Goal: Task Accomplishment & Management: Manage account settings

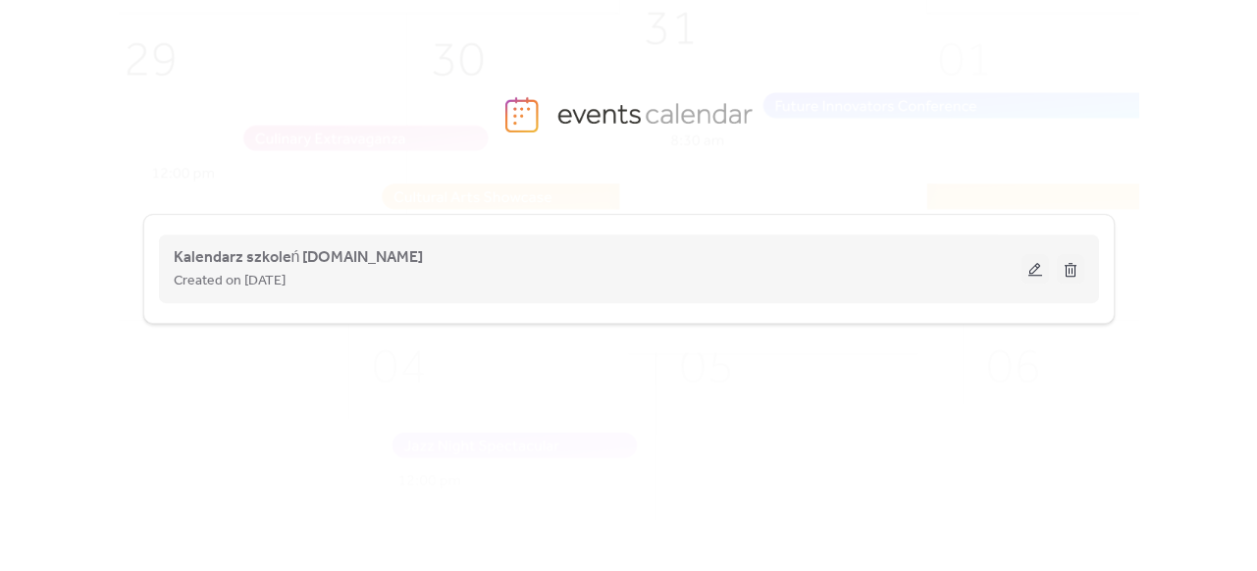
click at [1036, 275] on button at bounding box center [1034, 268] width 27 height 29
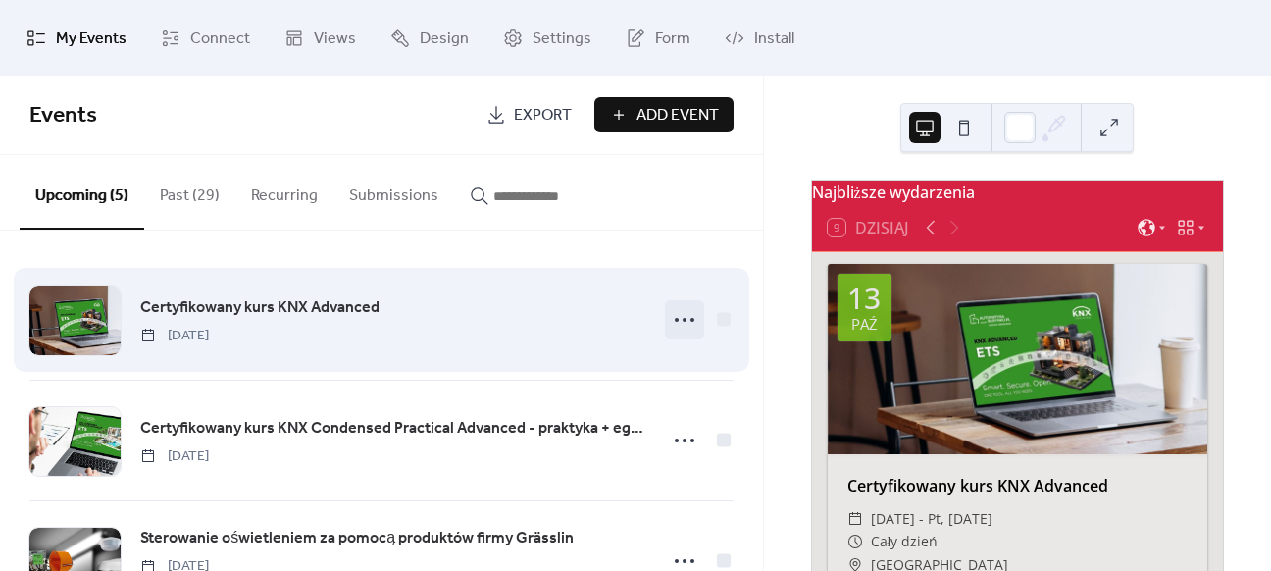
click at [673, 318] on icon at bounding box center [684, 319] width 31 height 31
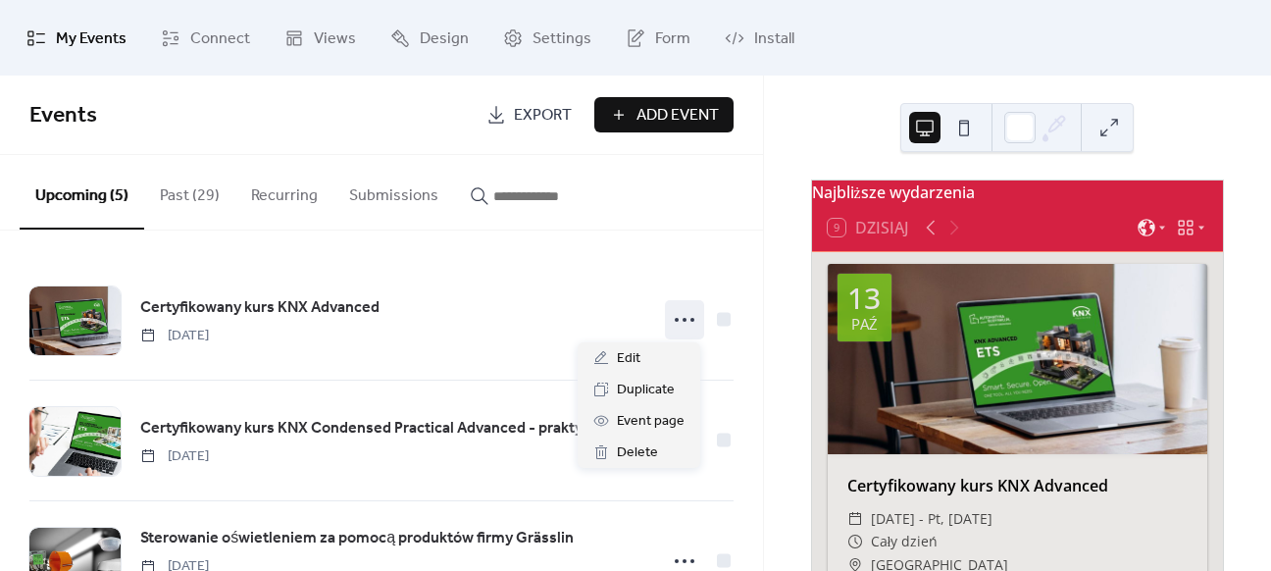
click at [301, 110] on span "Events" at bounding box center [250, 115] width 442 height 39
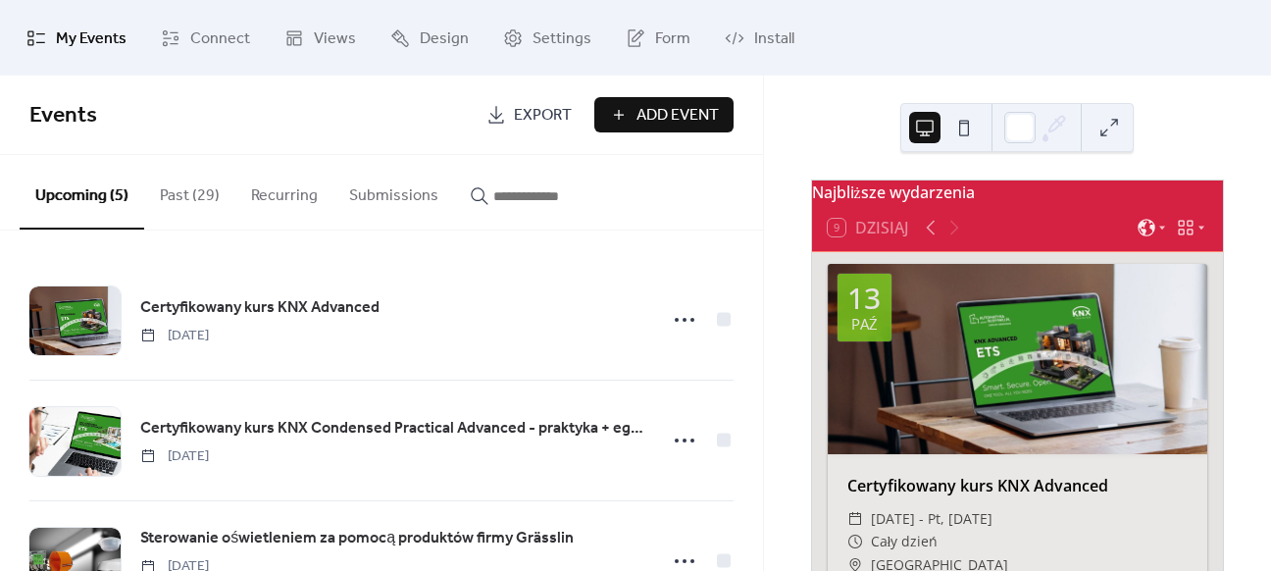
click at [196, 188] on button "Past (29)" at bounding box center [189, 191] width 91 height 73
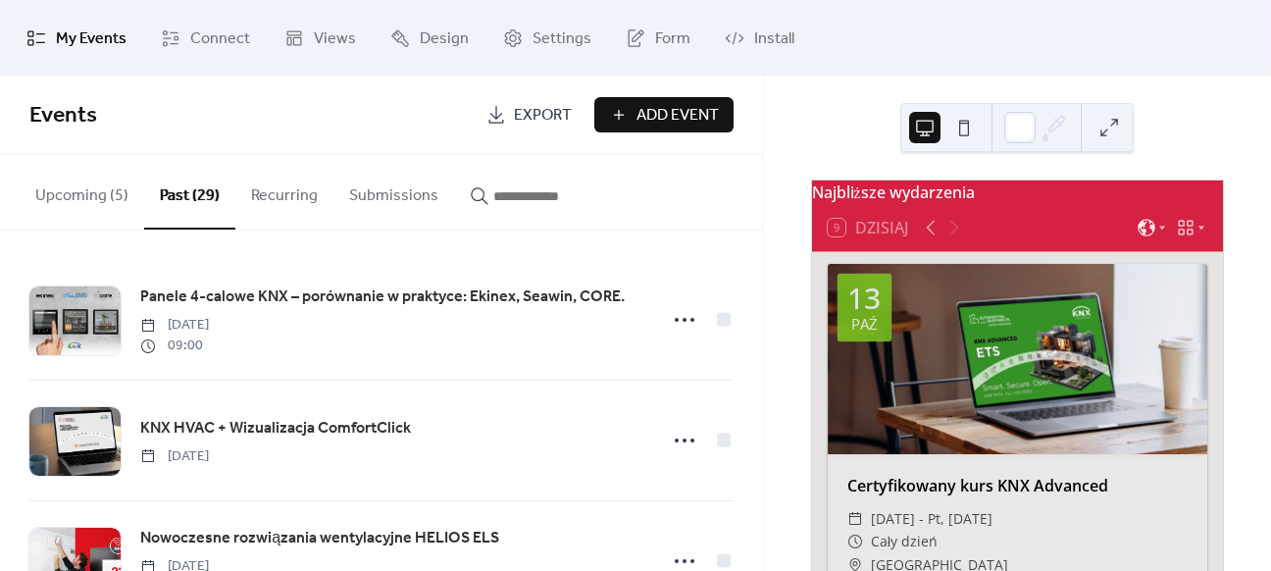
click at [242, 201] on button "Recurring" at bounding box center [284, 191] width 98 height 73
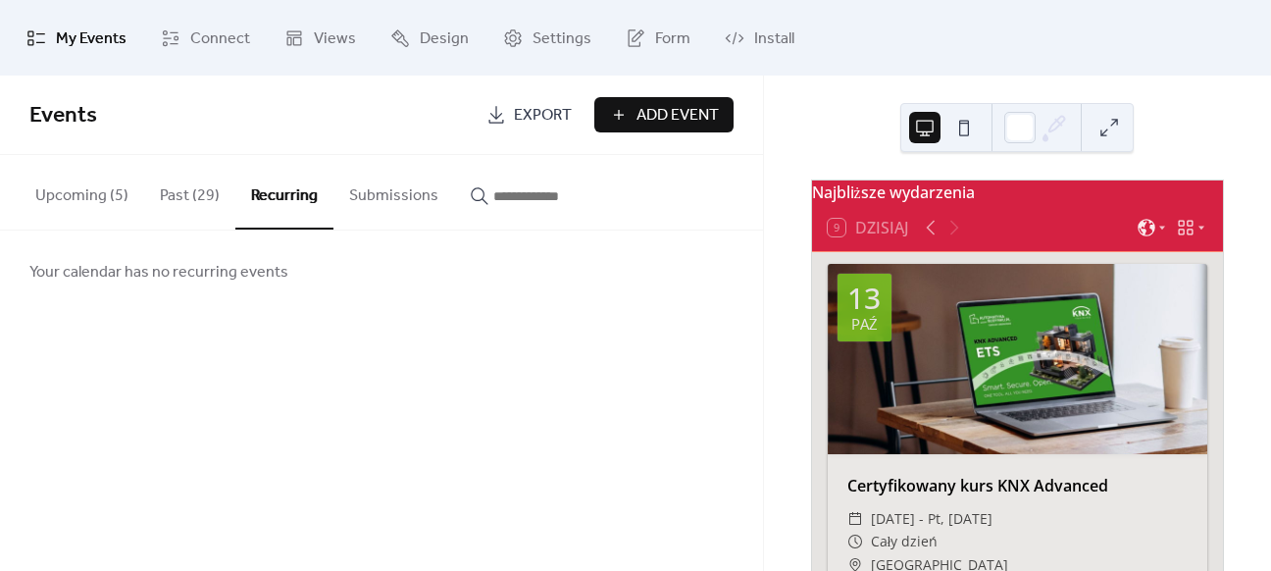
click at [47, 185] on button "Upcoming (5)" at bounding box center [82, 191] width 125 height 73
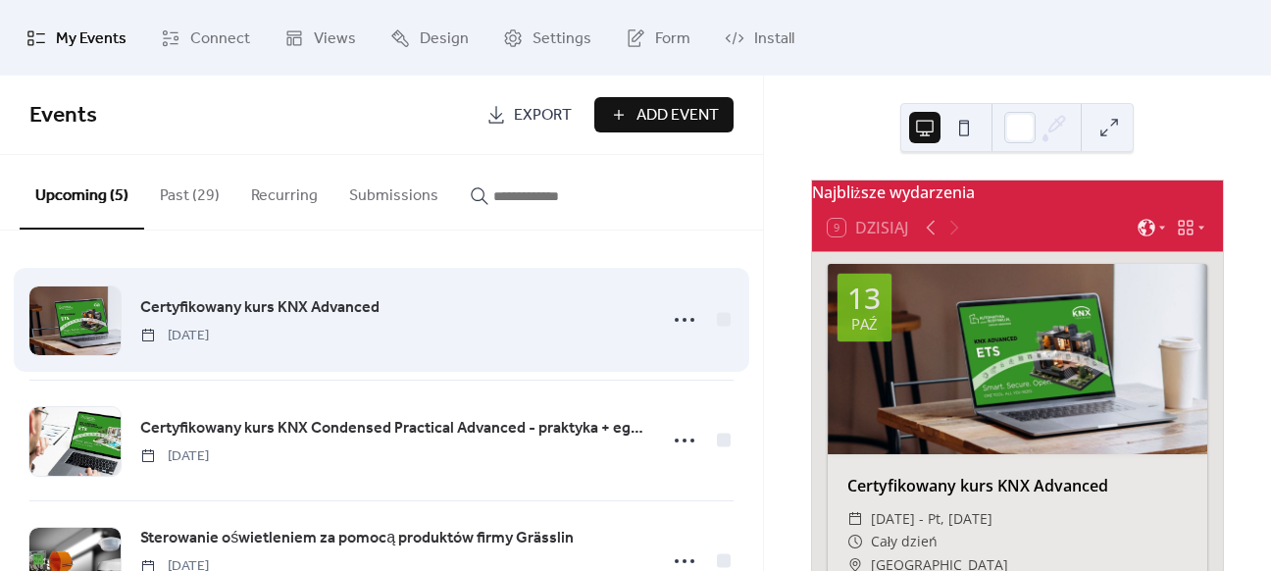
click at [443, 317] on div "Certyfikowany kurs KNX Advanced [DATE]" at bounding box center [392, 320] width 504 height 50
click at [344, 301] on span "Certyfikowany kurs KNX Advanced" at bounding box center [259, 308] width 239 height 24
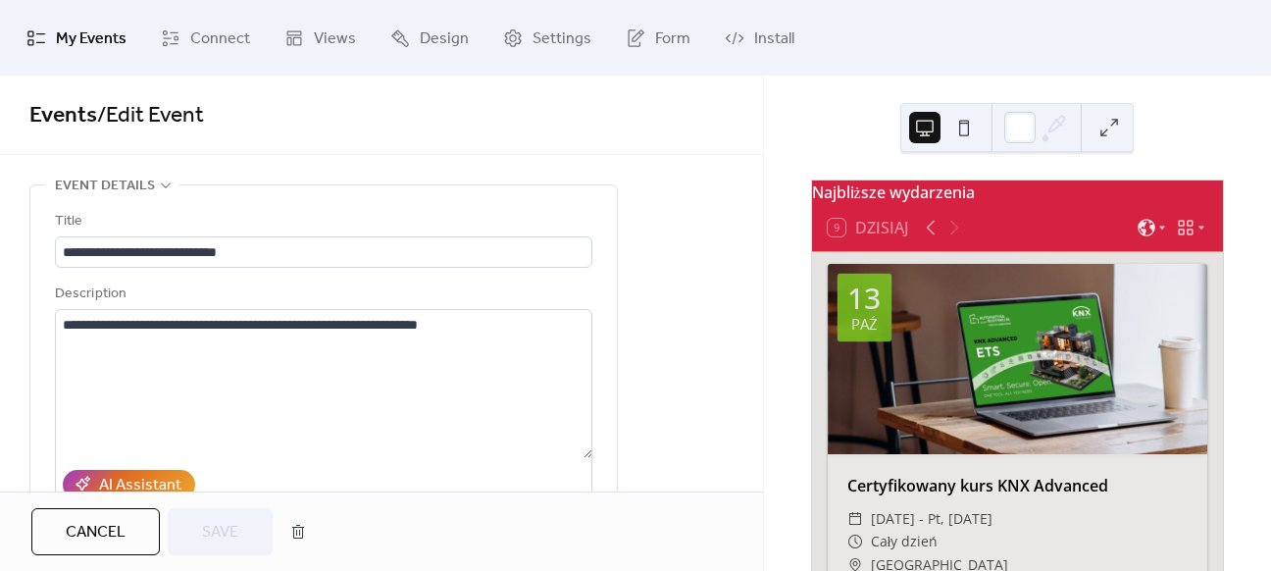
click at [126, 537] on span "Cancel" at bounding box center [96, 533] width 60 height 24
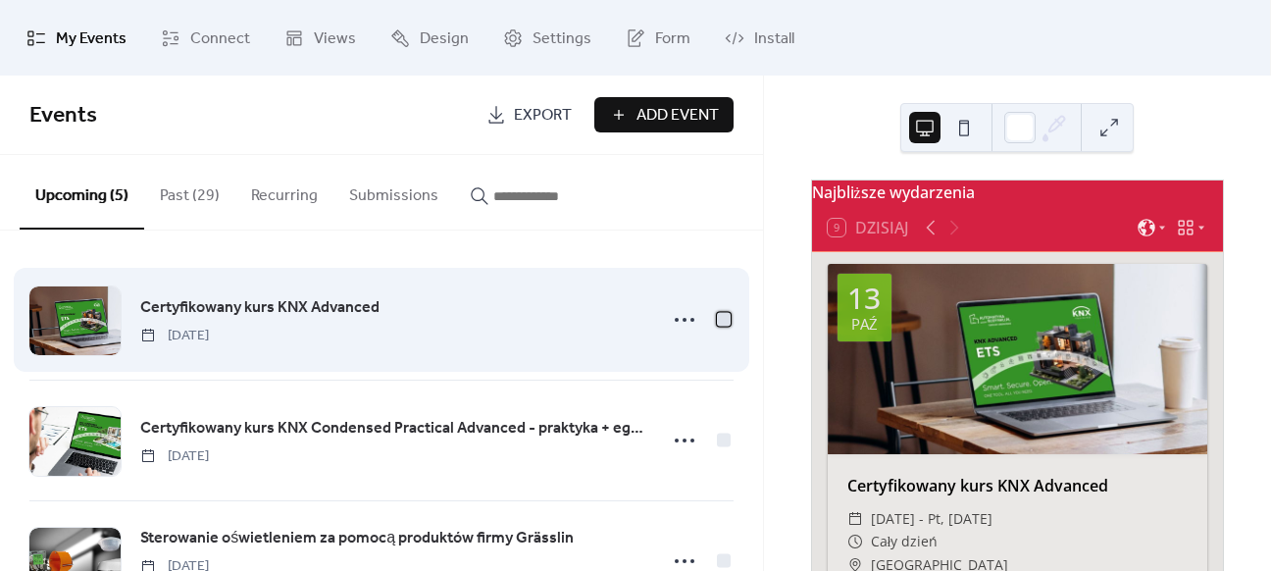
click at [722, 323] on div at bounding box center [724, 319] width 14 height 14
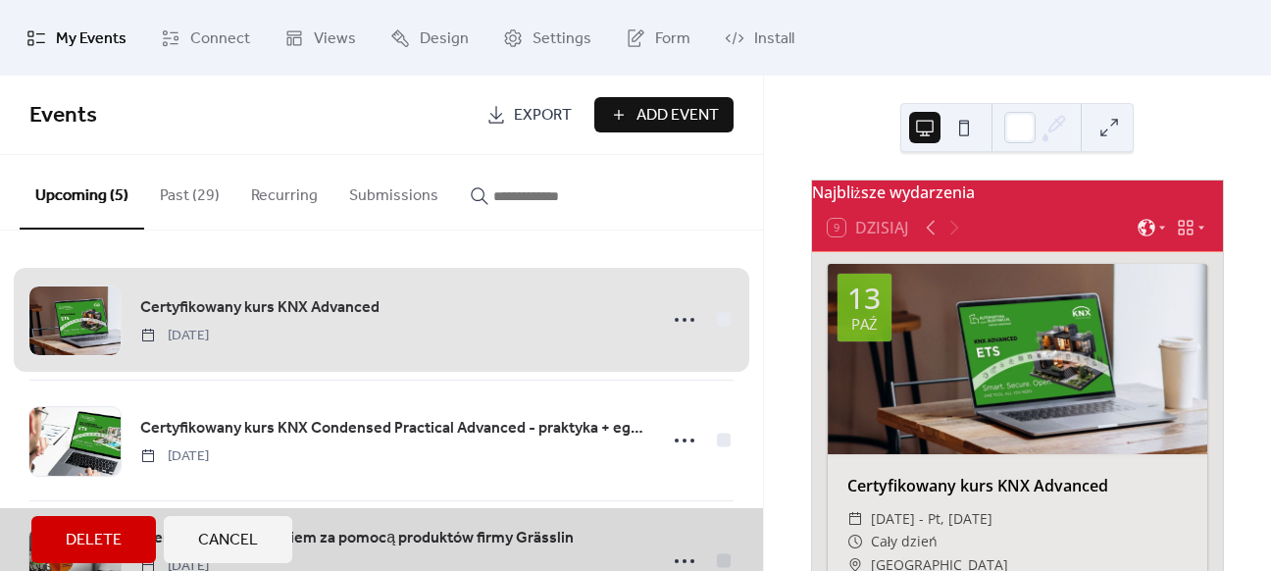
click at [106, 534] on span "Delete" at bounding box center [94, 541] width 56 height 24
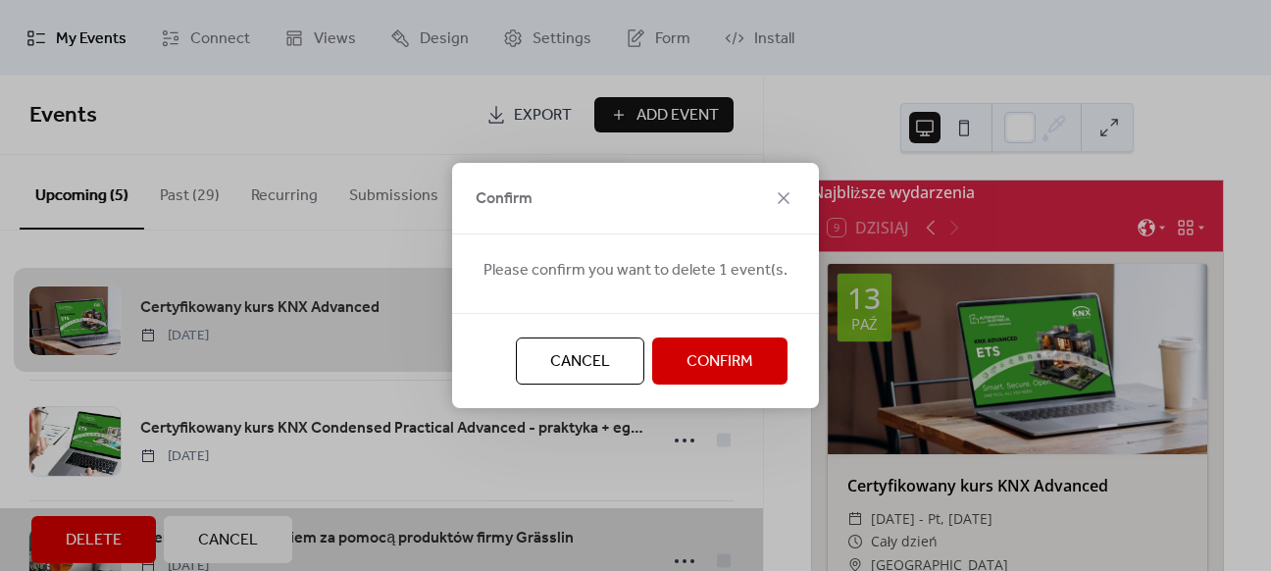
click at [695, 356] on span "Confirm" at bounding box center [720, 362] width 67 height 24
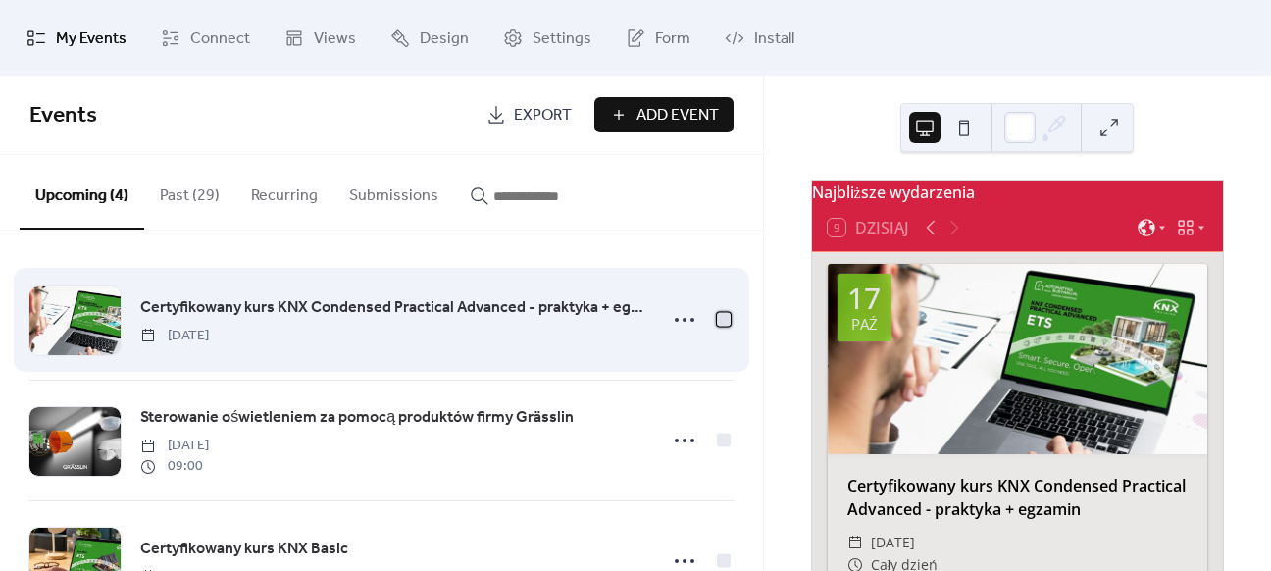
click at [722, 318] on div at bounding box center [724, 319] width 14 height 14
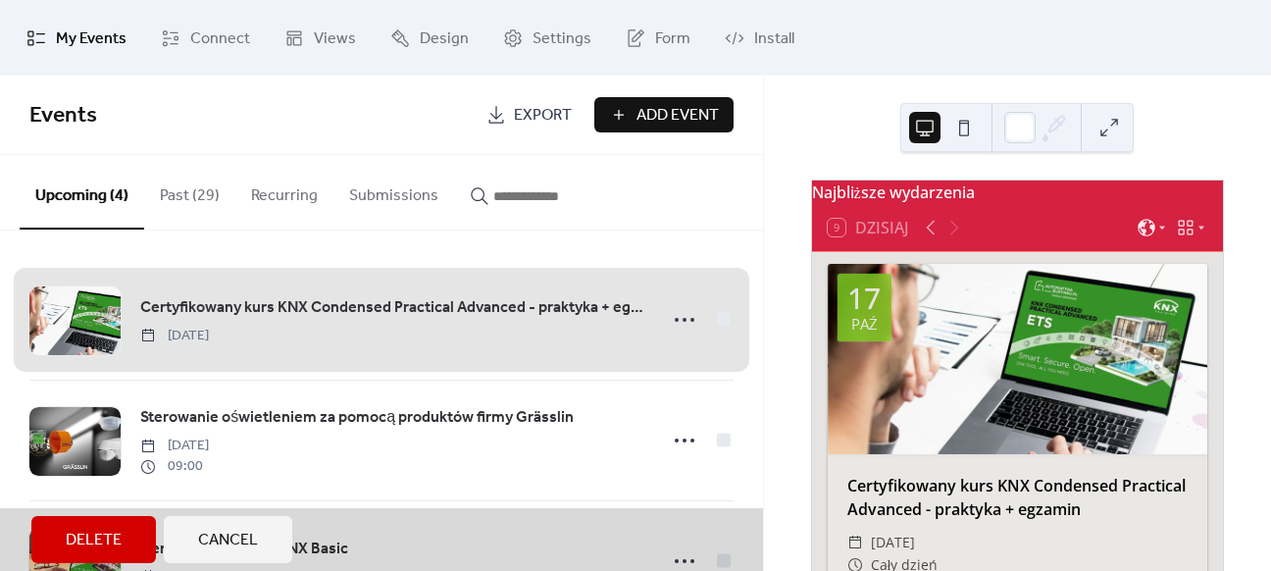
click at [92, 530] on span "Delete" at bounding box center [94, 541] width 56 height 24
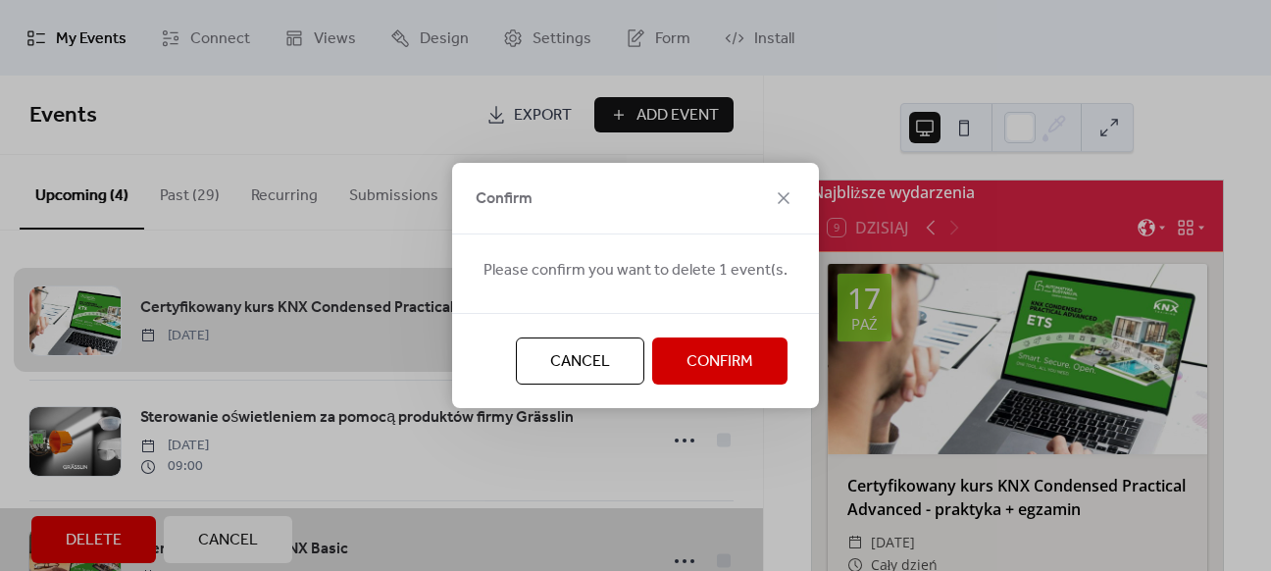
click at [711, 356] on span "Confirm" at bounding box center [720, 362] width 67 height 24
